Goal: Task Accomplishment & Management: Manage account settings

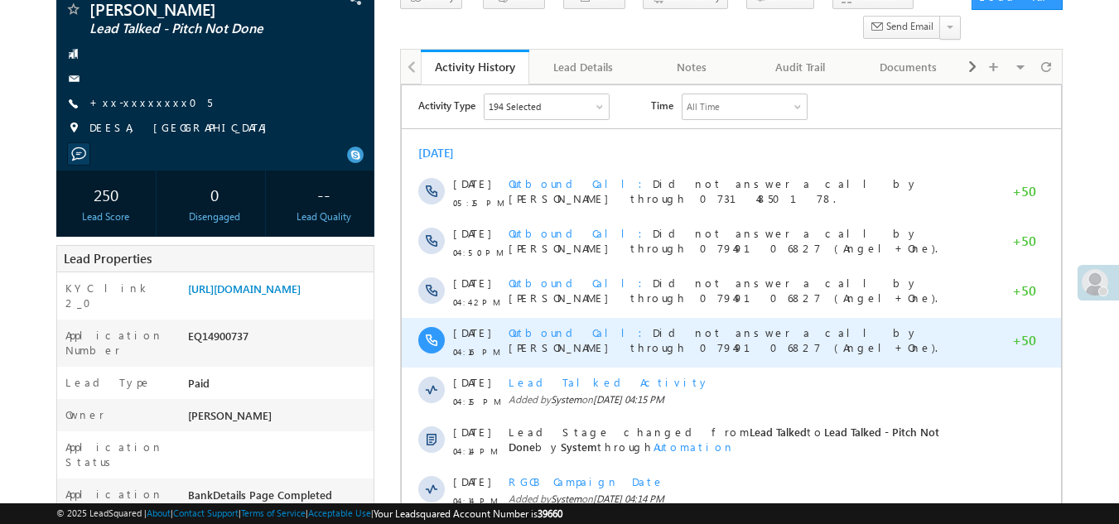
scroll to position [166, 0]
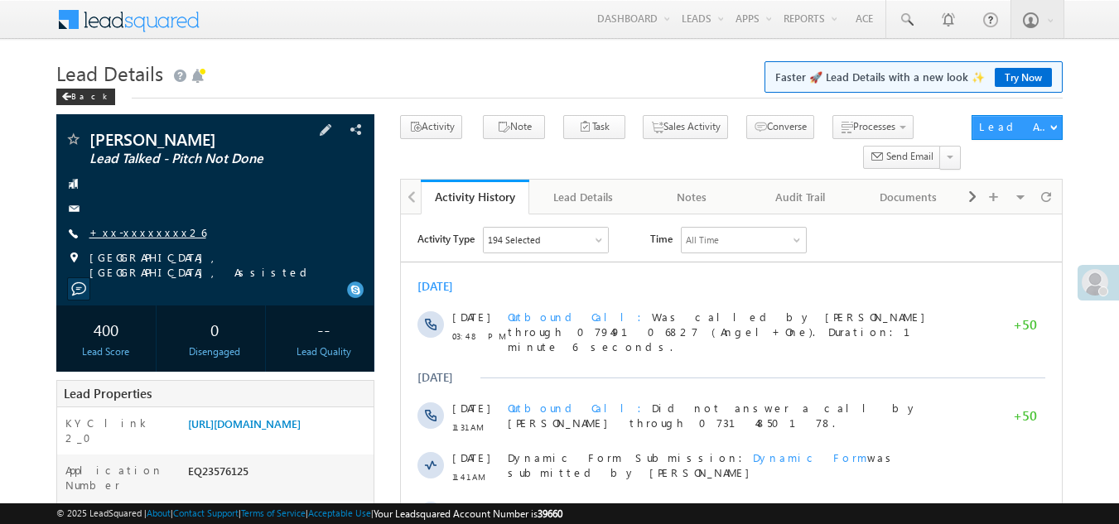
click at [136, 228] on link "+xx-xxxxxxxx26" at bounding box center [147, 232] width 117 height 14
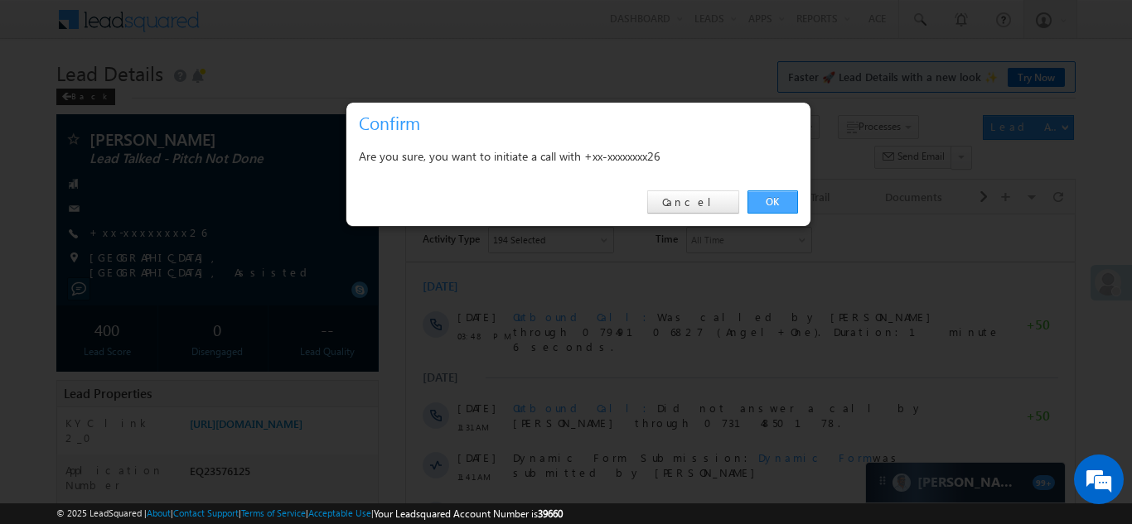
click at [771, 208] on link "OK" at bounding box center [772, 202] width 51 height 23
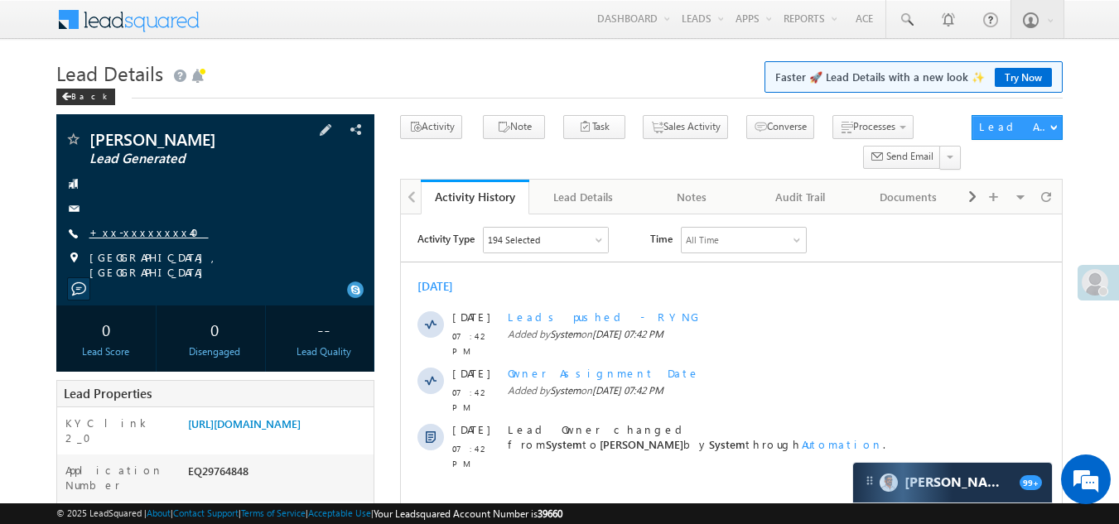
click at [142, 229] on link "+xx-xxxxxxxx40" at bounding box center [148, 232] width 119 height 14
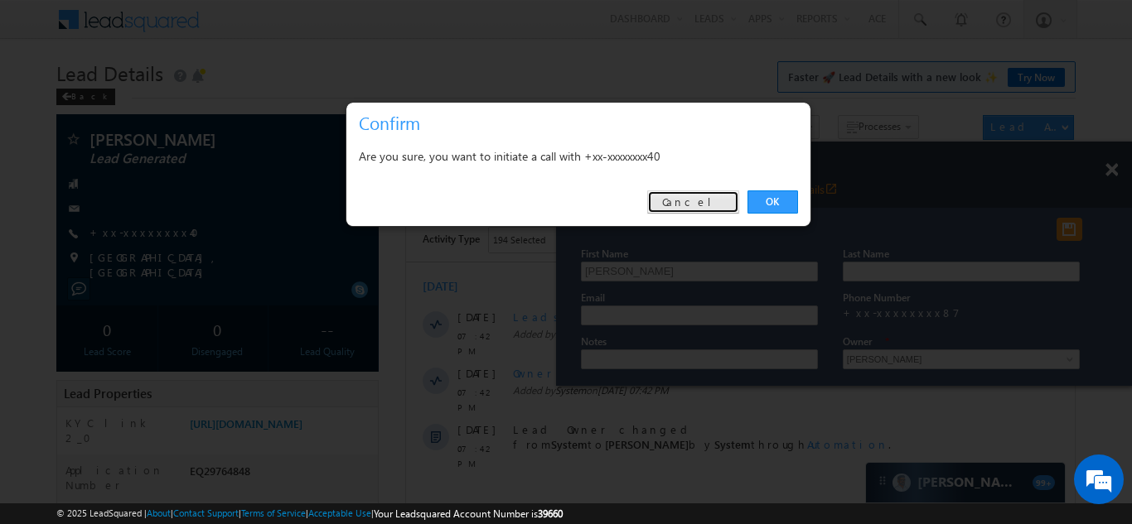
click at [713, 197] on link "Cancel" at bounding box center [693, 202] width 92 height 23
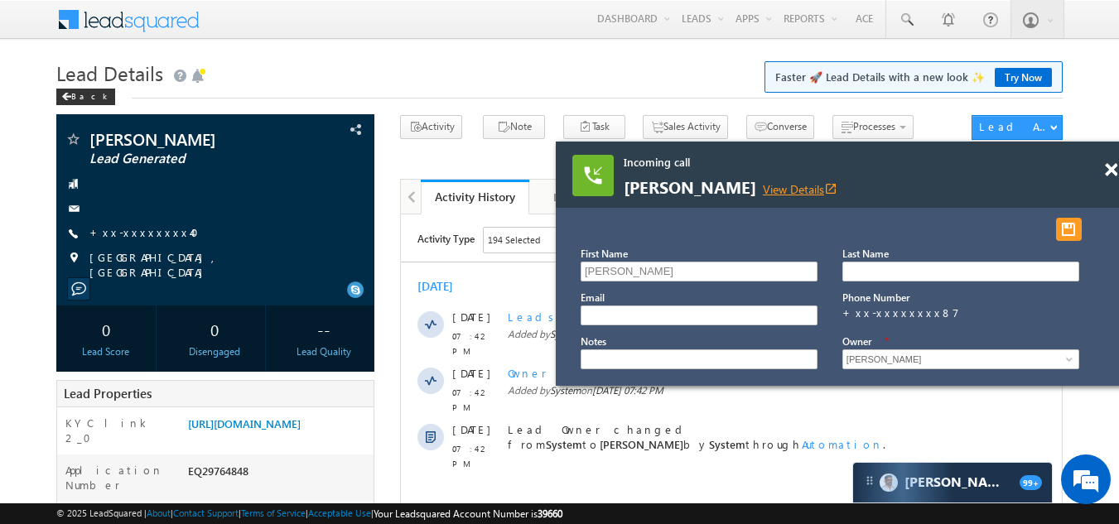
click at [771, 190] on link "View Details open_in_new" at bounding box center [800, 189] width 75 height 16
click at [1111, 168] on span at bounding box center [1111, 170] width 12 height 14
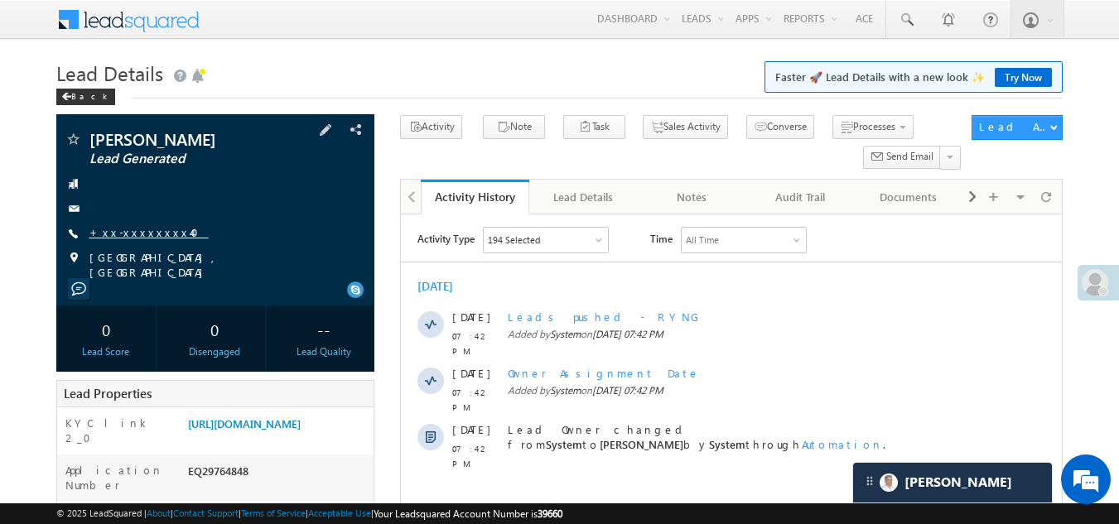
click at [131, 230] on link "+xx-xxxxxxxx40" at bounding box center [148, 232] width 119 height 14
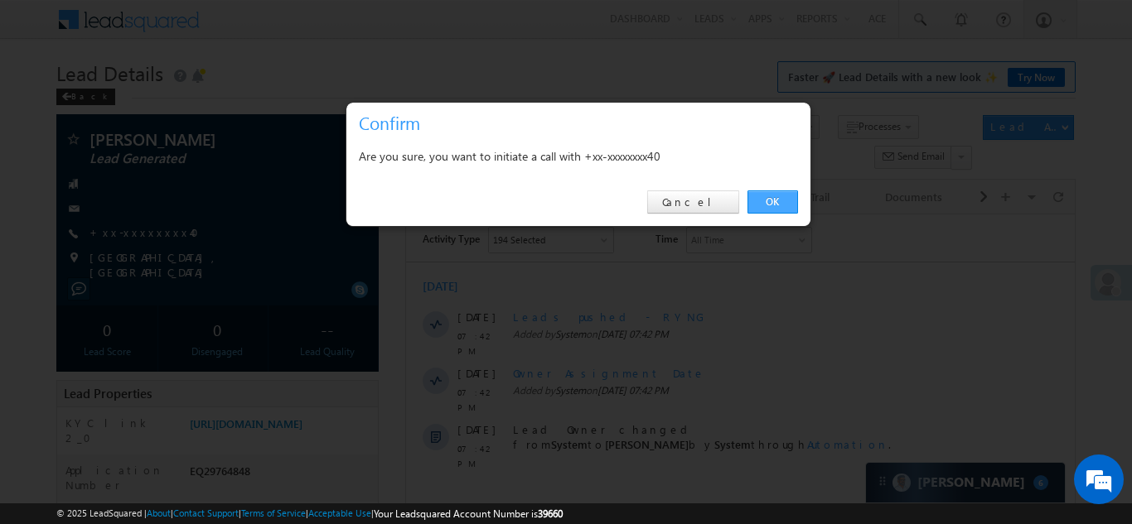
click at [775, 198] on link "OK" at bounding box center [772, 202] width 51 height 23
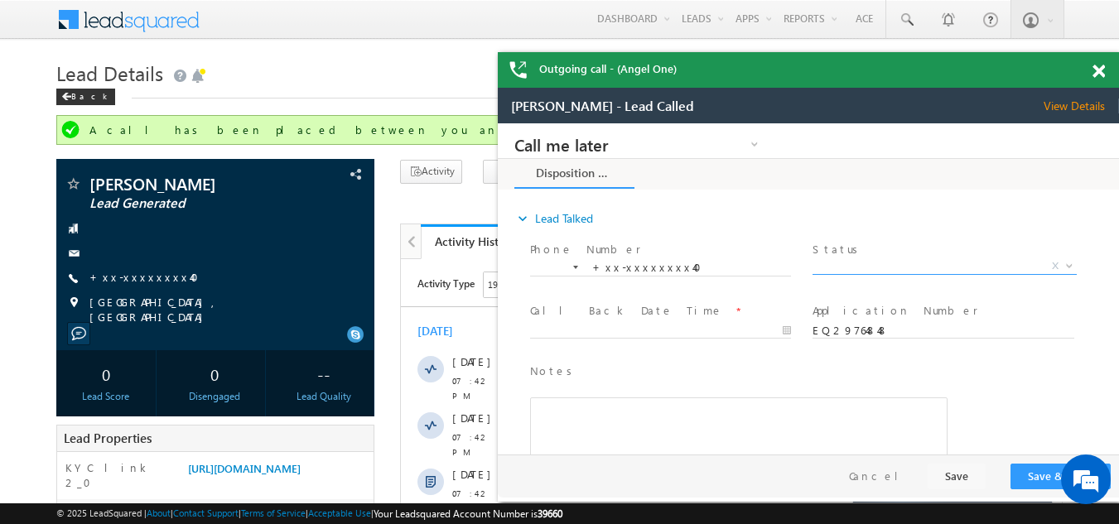
click at [857, 263] on span "X" at bounding box center [944, 266] width 263 height 17
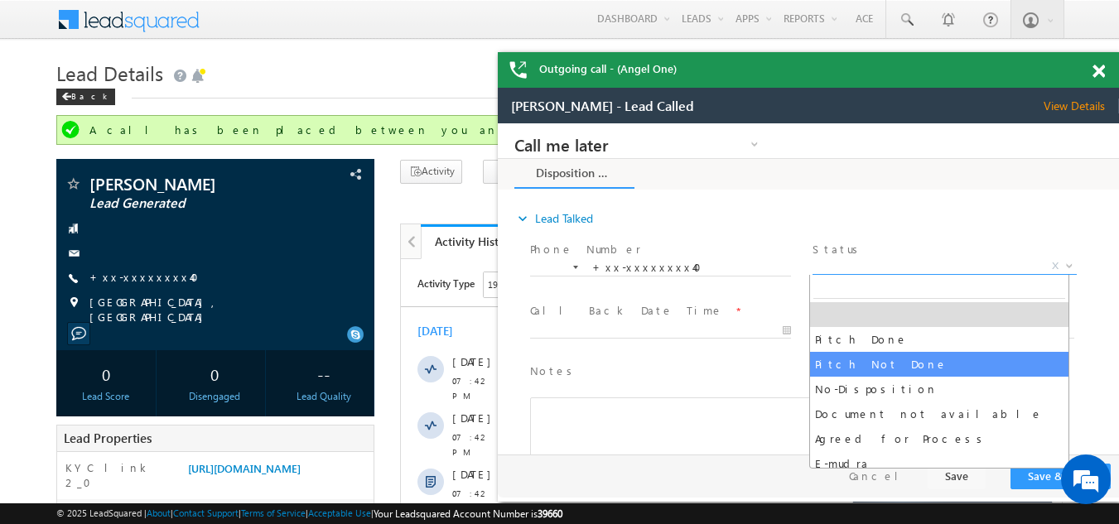
select select "Pitch Not Done"
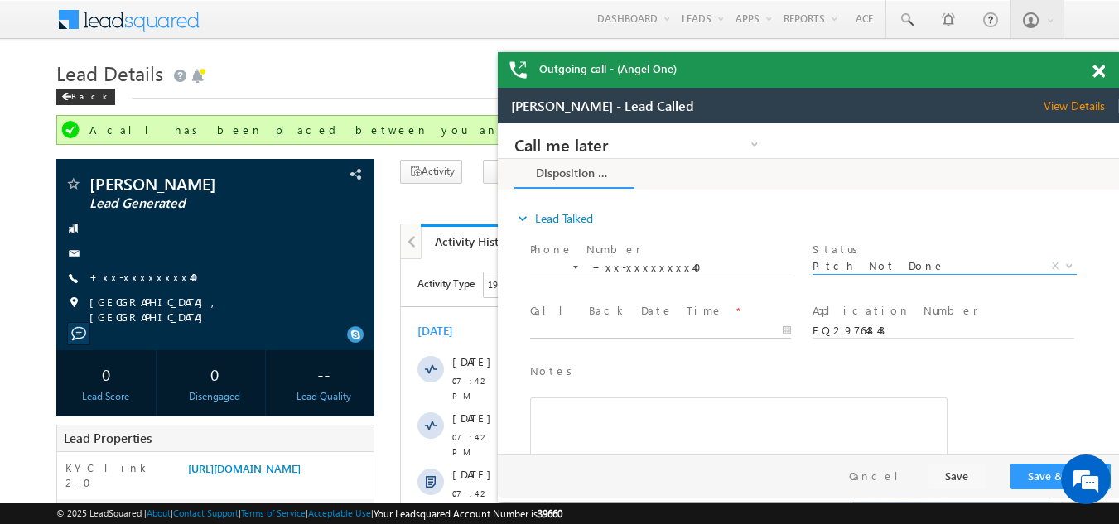
type input "09/29/25 7:54 PM"
click at [612, 329] on input "09/29/25 7:54 PM" at bounding box center [660, 331] width 261 height 17
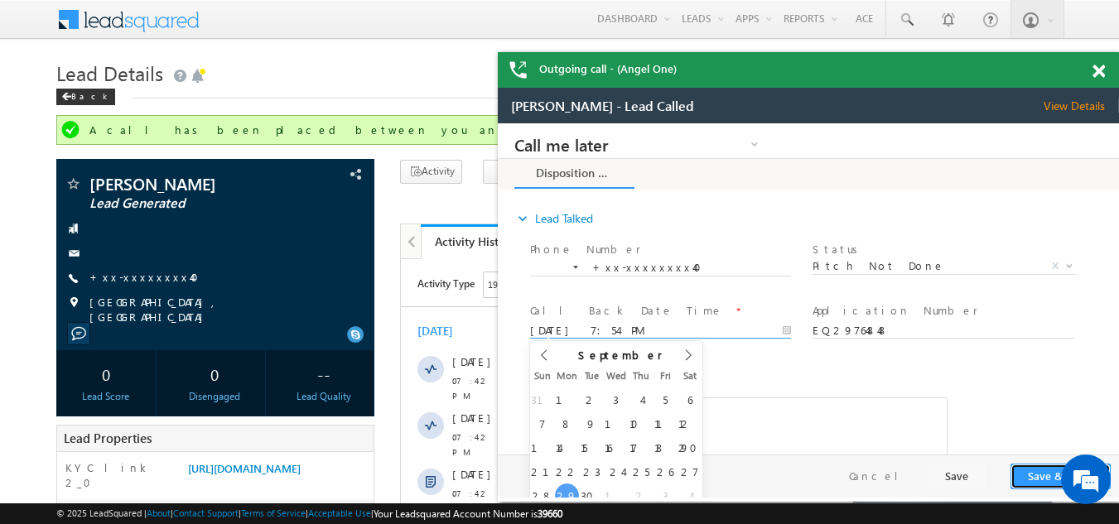
click at [1040, 474] on button "Save & Close" at bounding box center [1061, 477] width 100 height 26
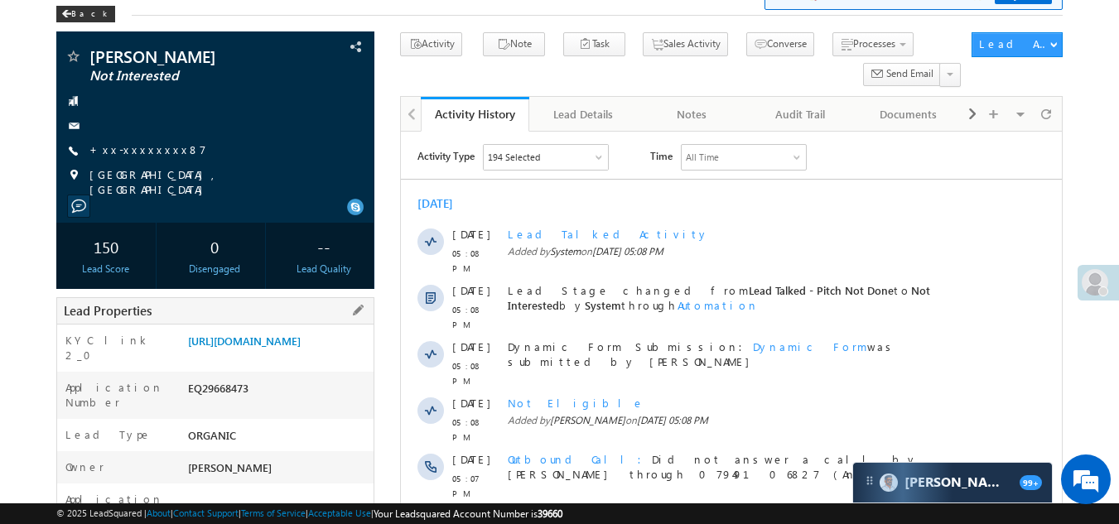
scroll to position [249, 0]
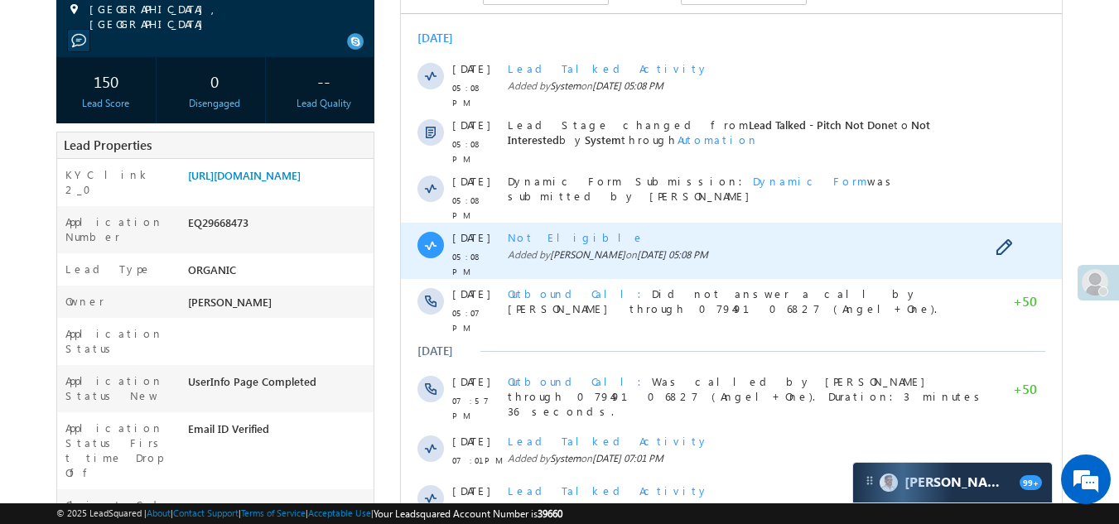
drag, startPoint x: 638, startPoint y: 152, endPoint x: 539, endPoint y: 221, distance: 120.7
click at [539, 230] on span "Not Eligible" at bounding box center [576, 237] width 137 height 14
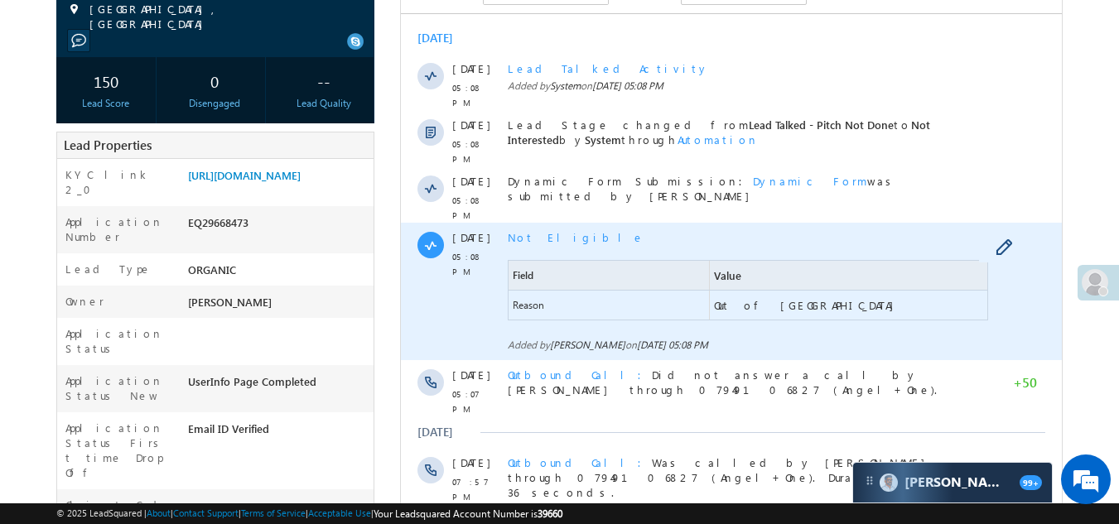
click at [538, 230] on span "Not Eligible" at bounding box center [576, 237] width 137 height 14
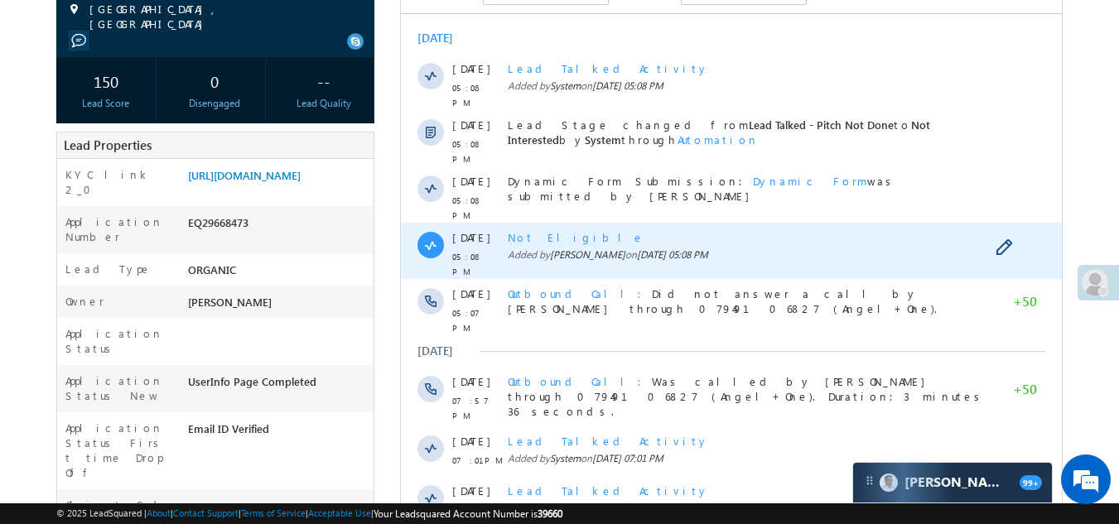
click at [538, 230] on span "Not Eligible" at bounding box center [576, 237] width 137 height 14
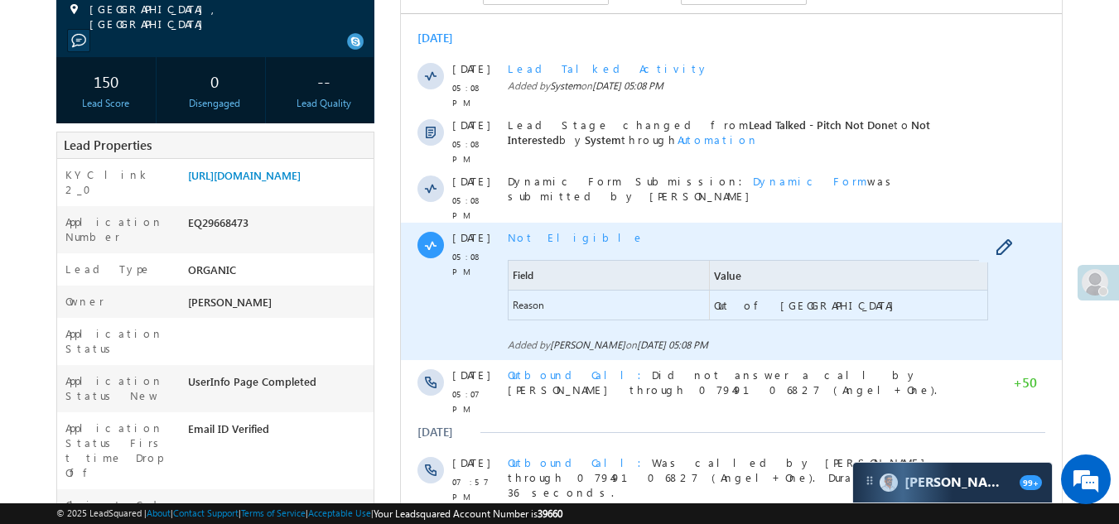
click at [535, 230] on span "Not Eligible" at bounding box center [576, 237] width 137 height 14
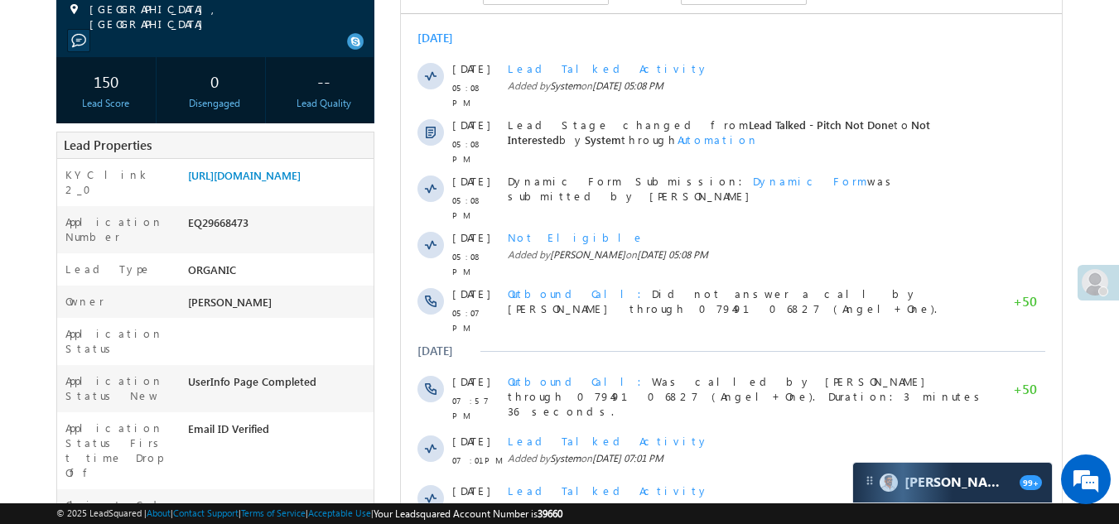
scroll to position [663, 0]
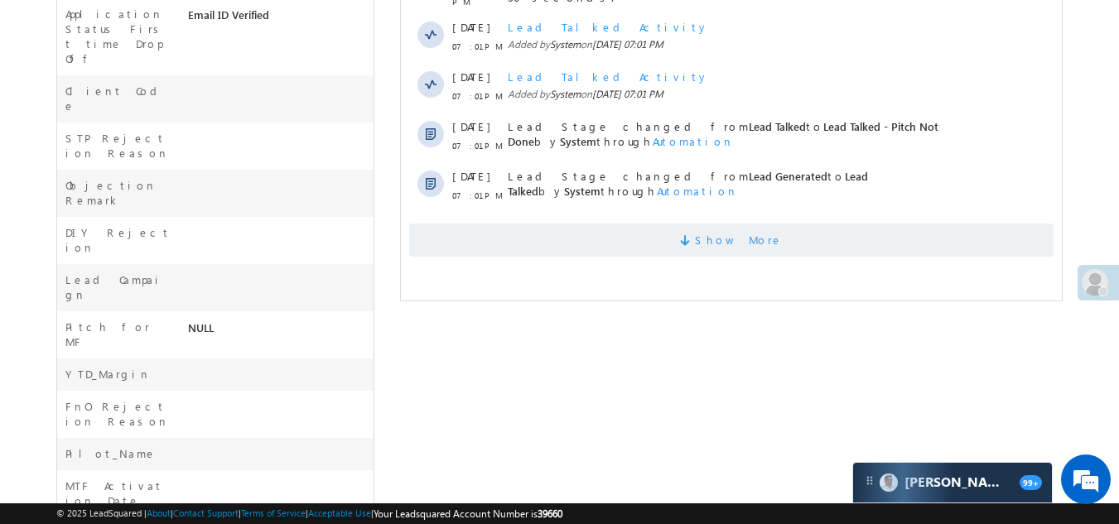
click at [596, 224] on span "Show More" at bounding box center [731, 240] width 644 height 33
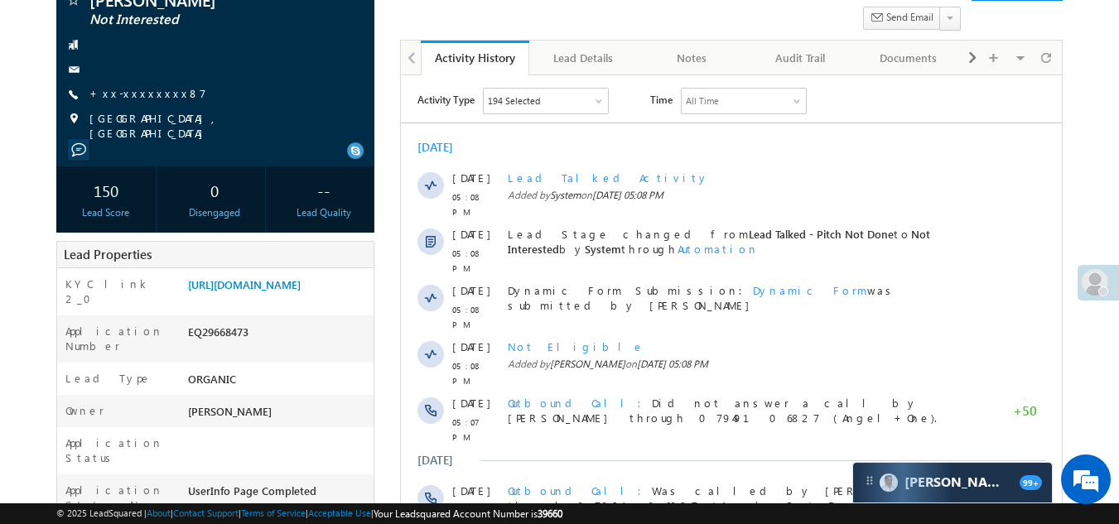
scroll to position [0, 0]
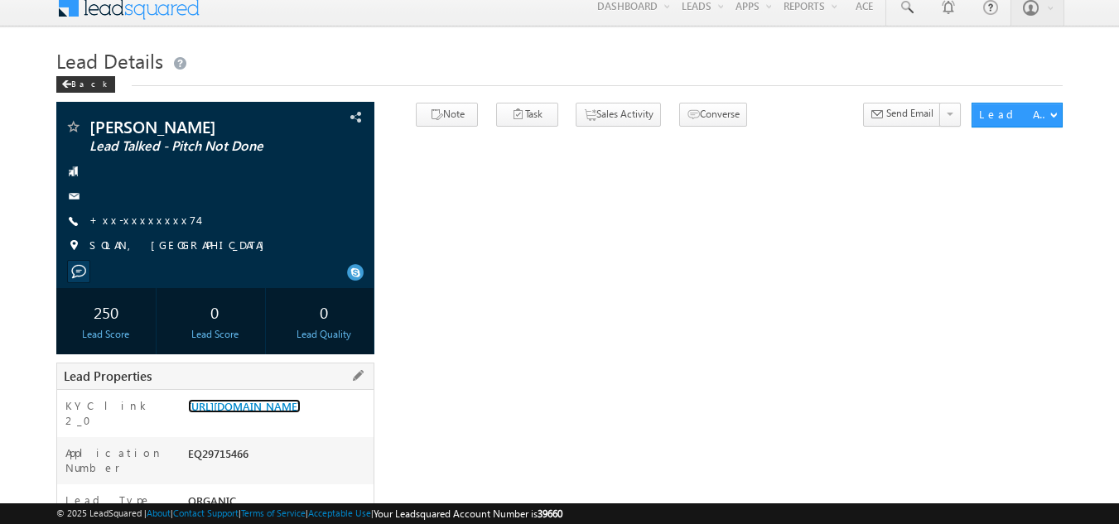
scroll to position [166, 0]
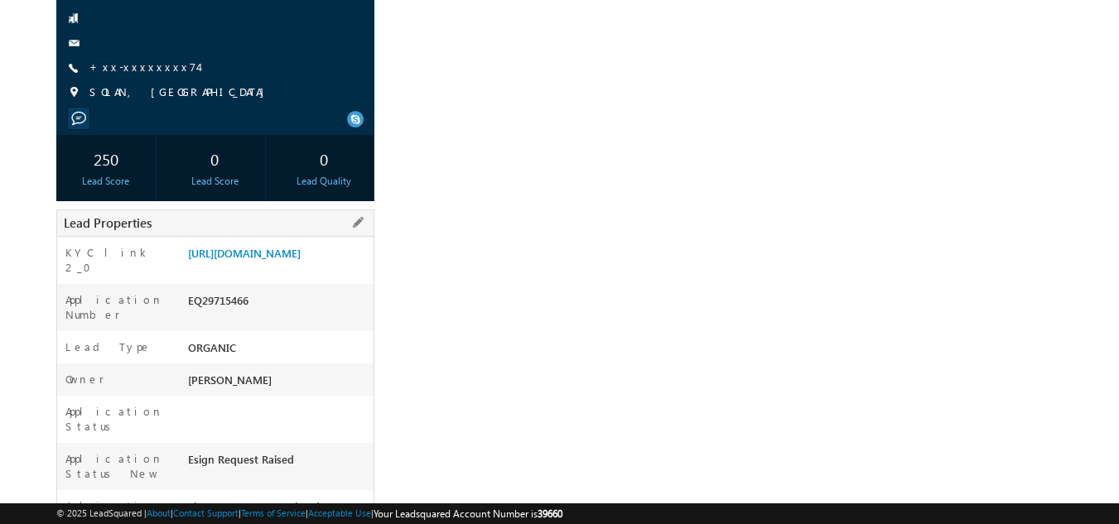
drag, startPoint x: 189, startPoint y: 326, endPoint x: 262, endPoint y: 326, distance: 72.9
click at [261, 316] on div "EQ29715466" at bounding box center [279, 303] width 191 height 23
copy div "EQ29715466"
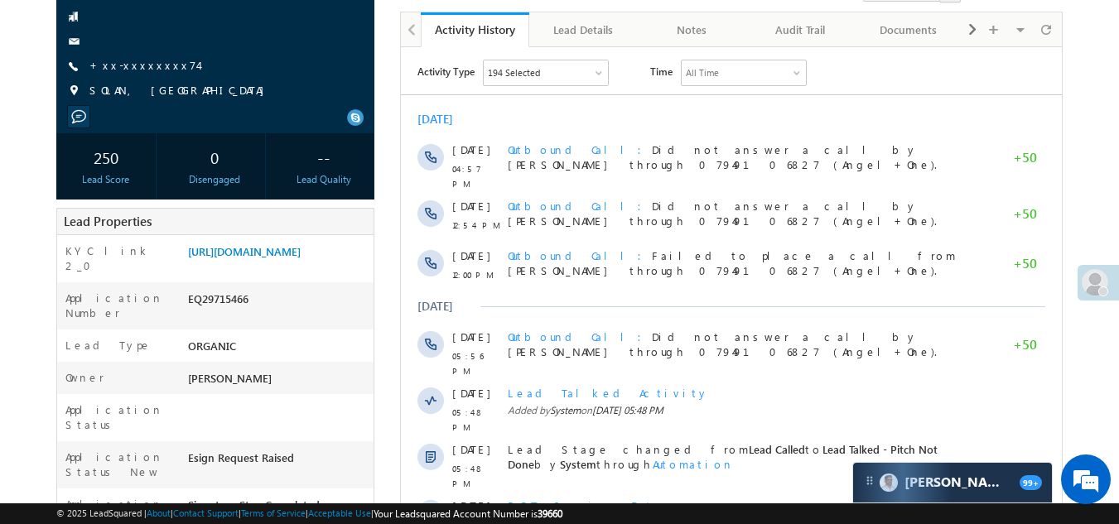
scroll to position [0, 0]
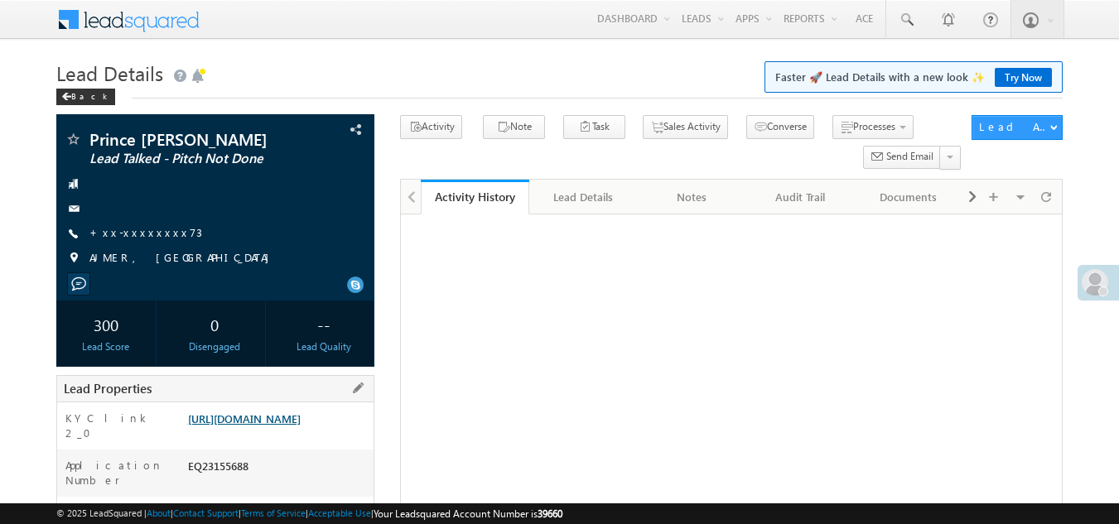
drag, startPoint x: 0, startPoint y: 0, endPoint x: 247, endPoint y: 432, distance: 497.9
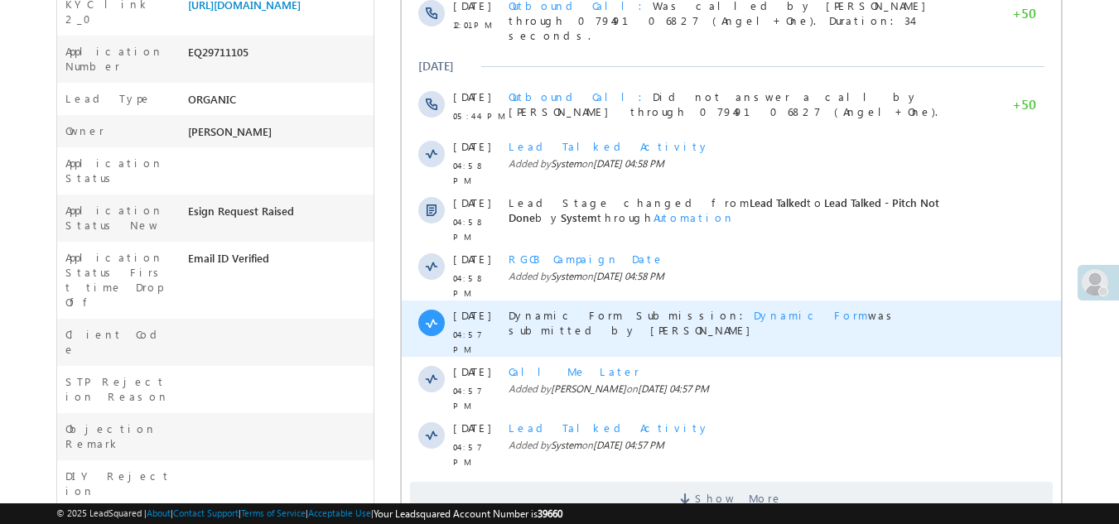
scroll to position [663, 0]
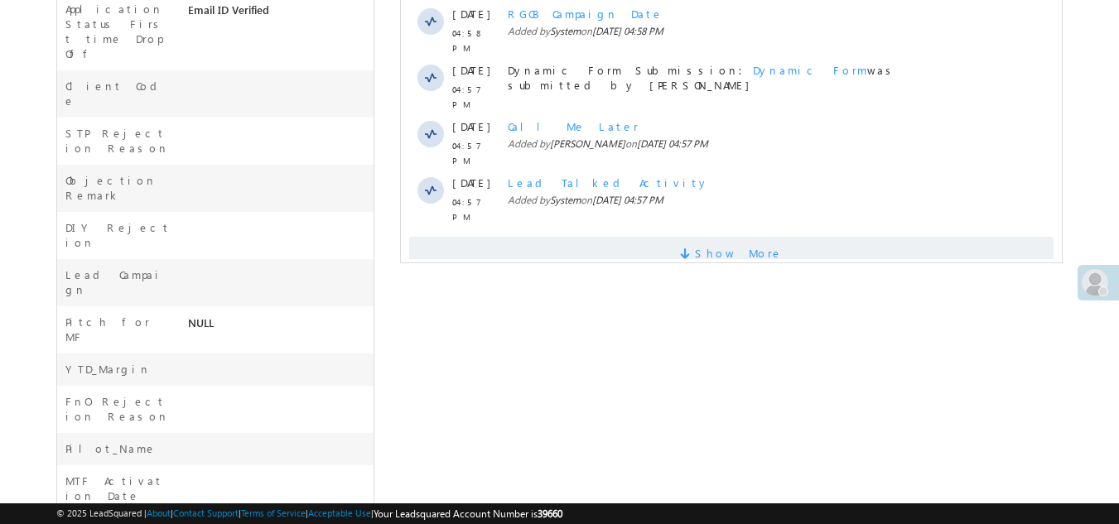
click at [539, 237] on span "Show More" at bounding box center [731, 253] width 644 height 33
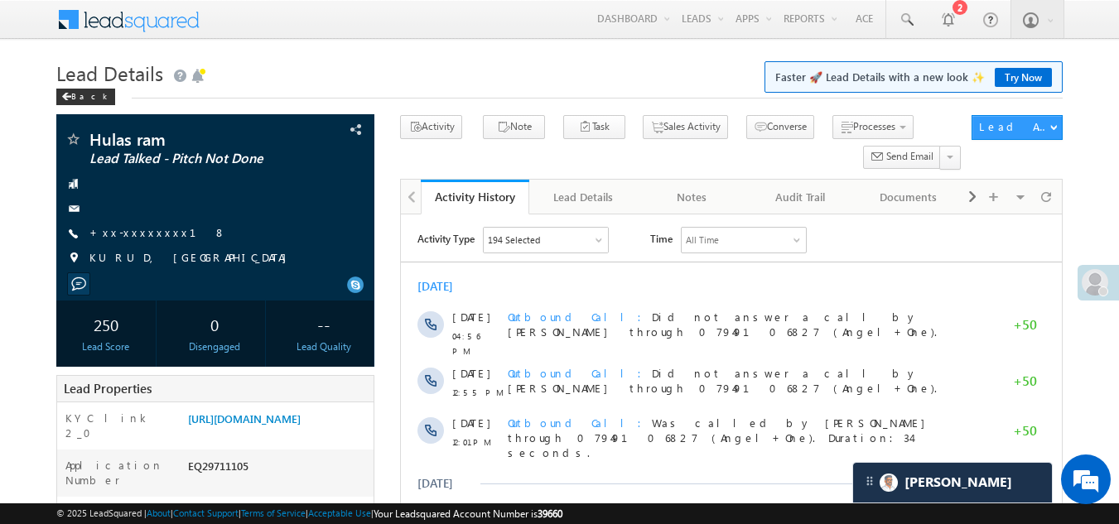
scroll to position [0, 0]
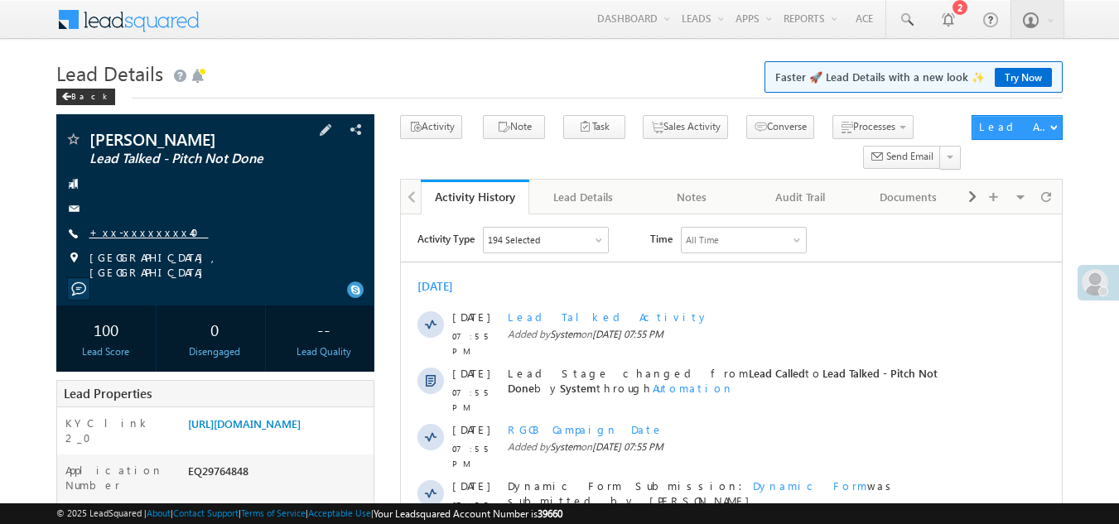
click at [132, 227] on link "+xx-xxxxxxxx40" at bounding box center [148, 232] width 119 height 14
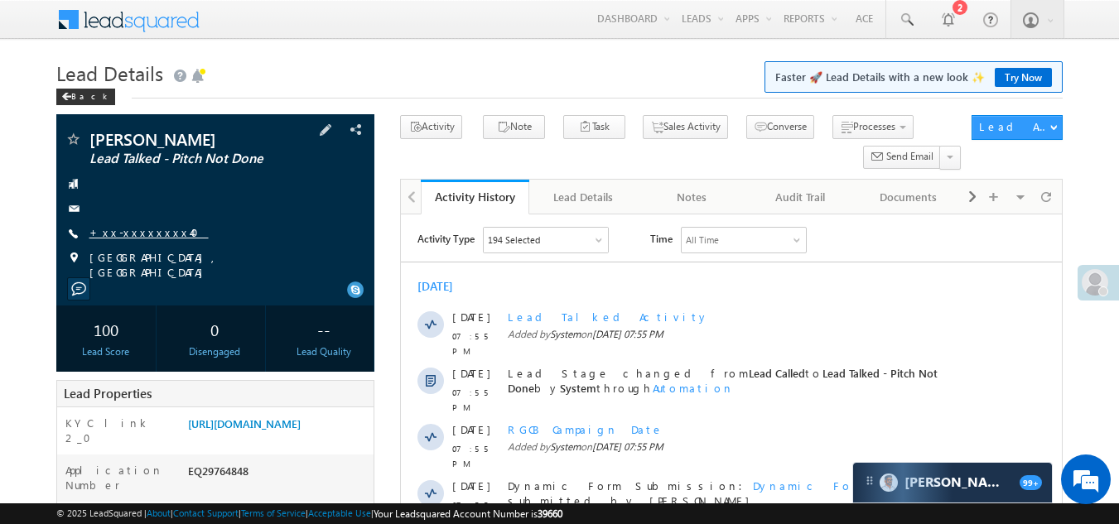
click at [133, 229] on link "+xx-xxxxxxxx40" at bounding box center [148, 232] width 119 height 14
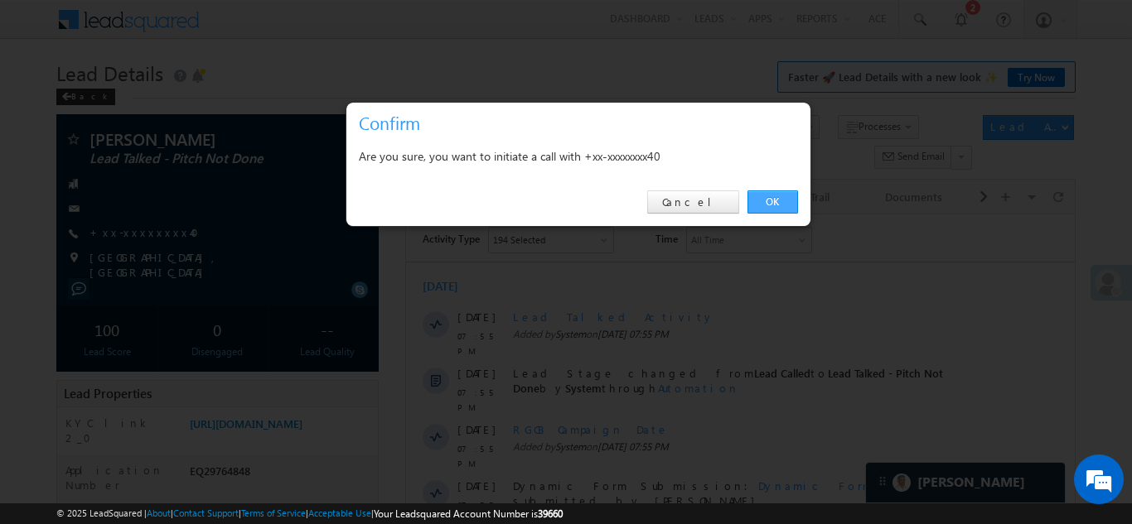
click at [776, 200] on link "OK" at bounding box center [772, 202] width 51 height 23
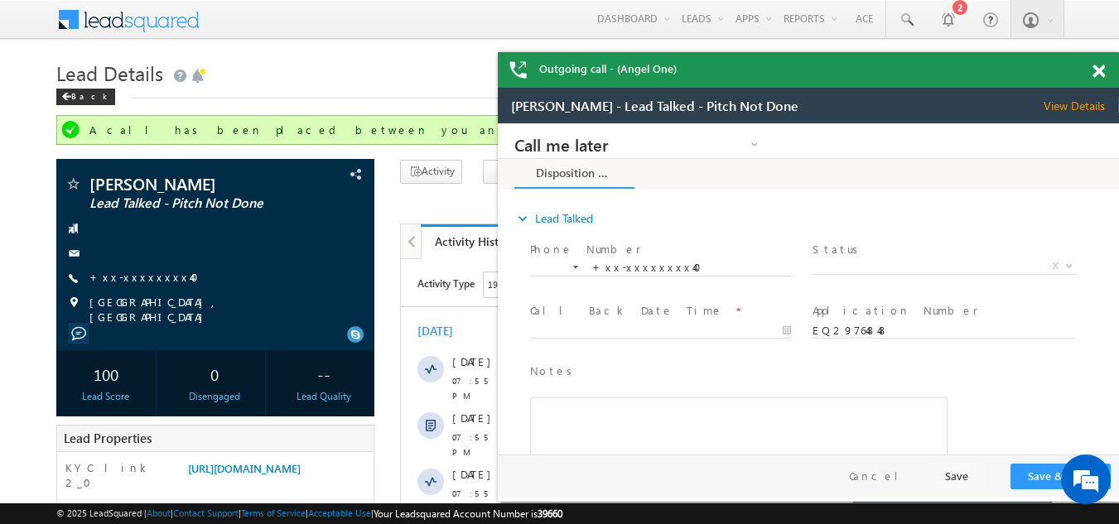
click at [1096, 71] on span at bounding box center [1099, 72] width 12 height 14
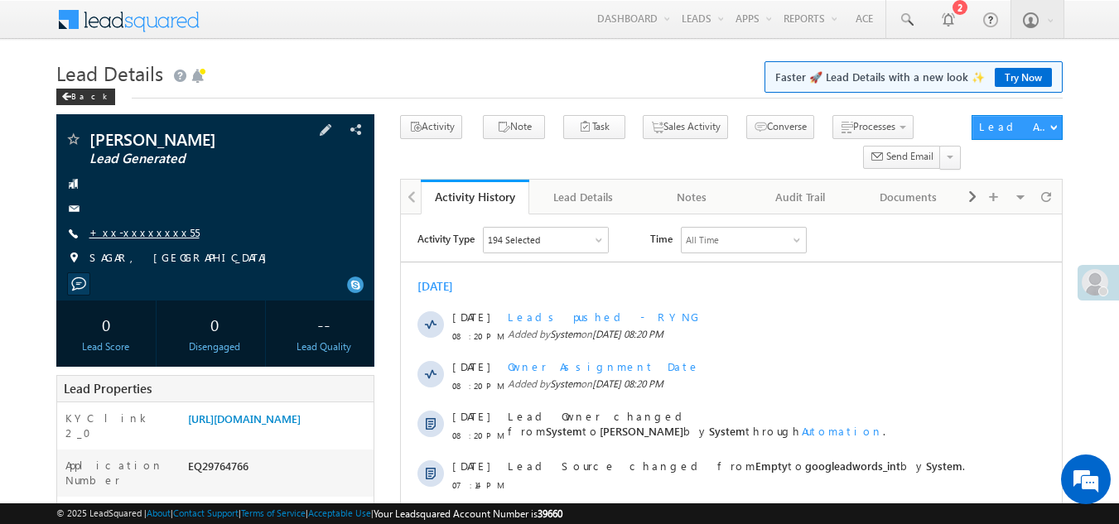
click at [136, 231] on link "+xx-xxxxxxxx55" at bounding box center [144, 232] width 110 height 14
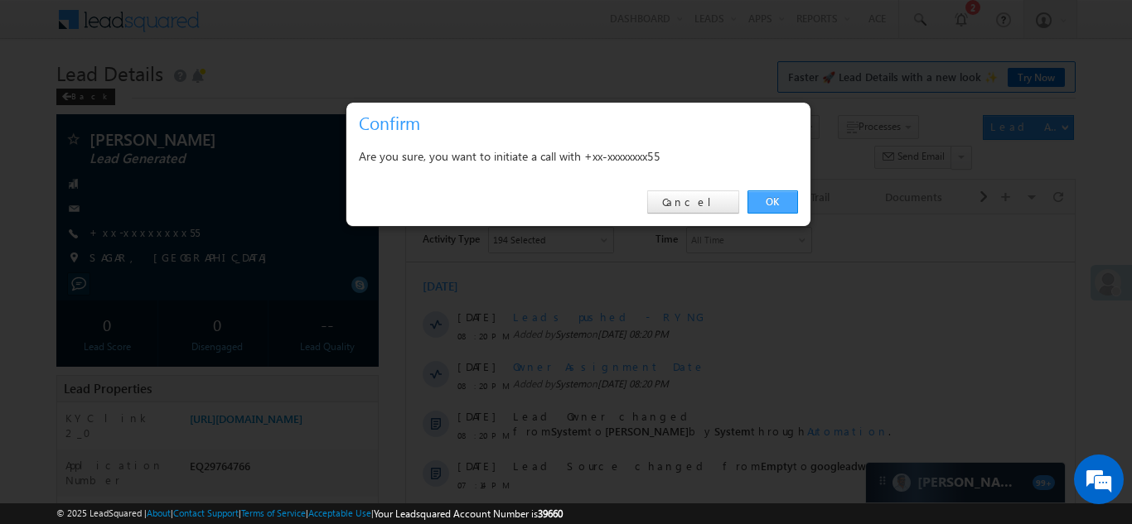
click at [767, 204] on link "OK" at bounding box center [772, 202] width 51 height 23
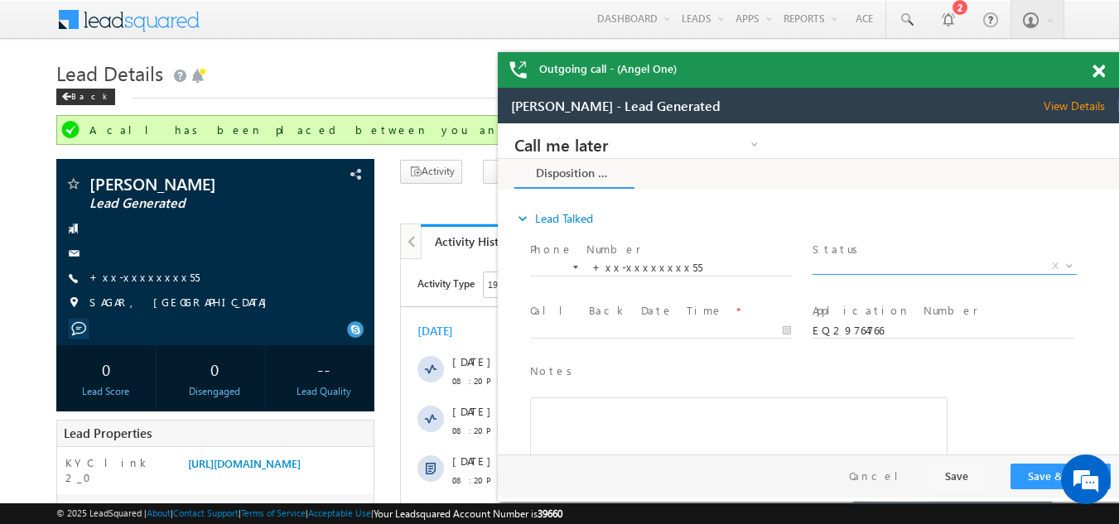
click at [870, 260] on span "X" at bounding box center [944, 266] width 263 height 17
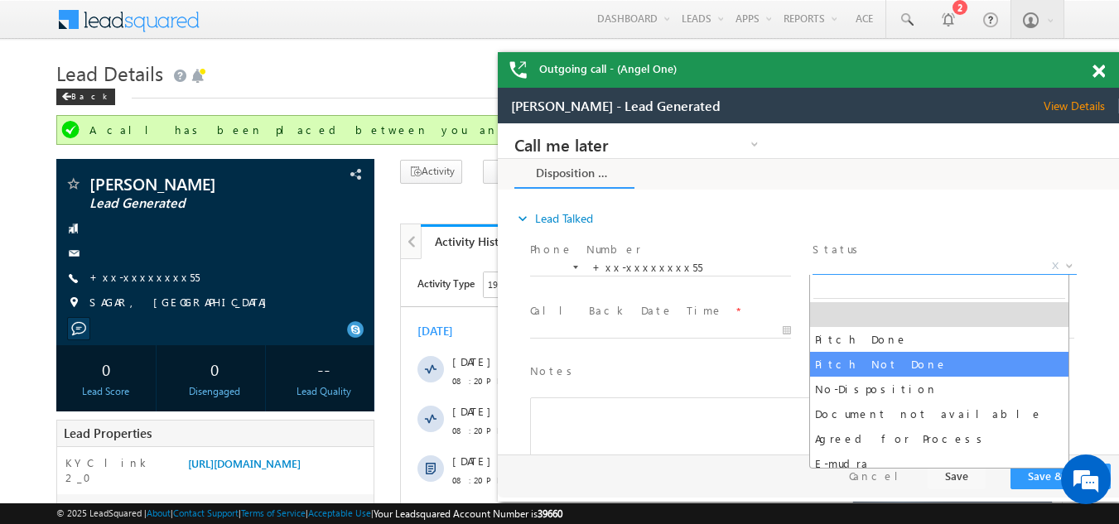
select select "Pitch Not Done"
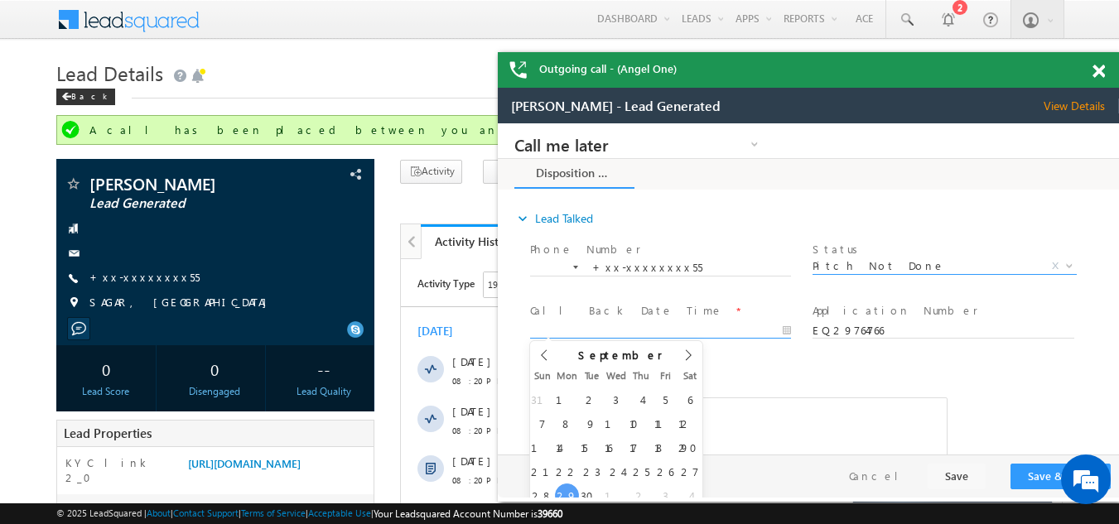
type input "09/29/25 8:26 PM"
click at [591, 328] on input "09/29/25 8:26 PM" at bounding box center [660, 331] width 261 height 17
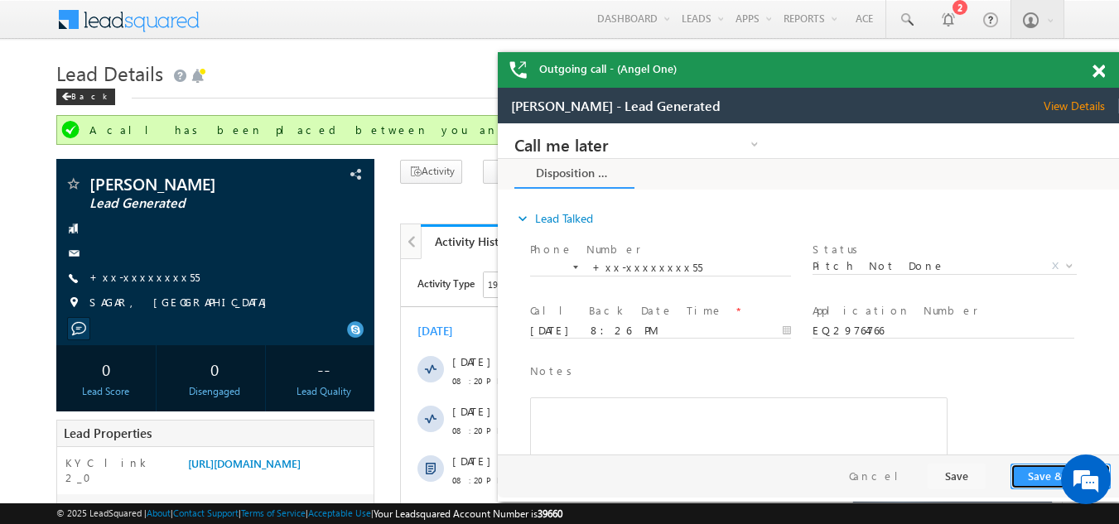
click at [1043, 473] on button "Save & Close" at bounding box center [1061, 477] width 100 height 26
